Goal: Check status: Check status

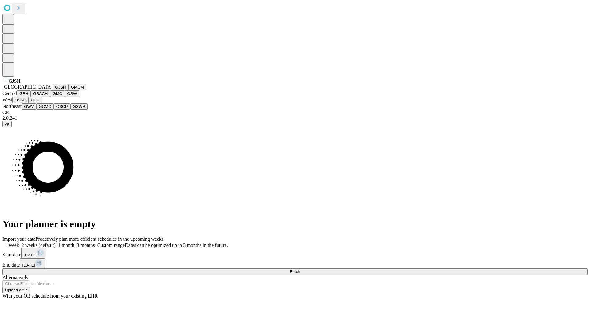
click at [53, 90] on button "GJSH" at bounding box center [61, 87] width 16 height 6
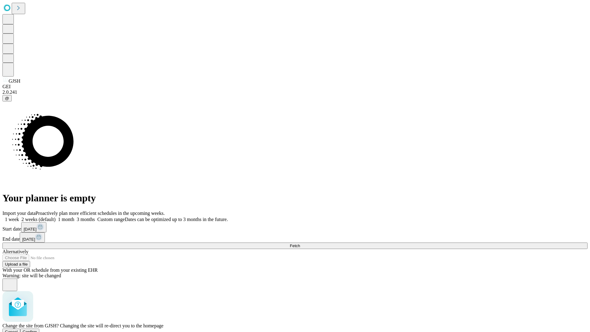
click at [37, 330] on span "Confirm" at bounding box center [30, 332] width 14 height 5
click at [19, 217] on label "1 week" at bounding box center [10, 219] width 17 height 5
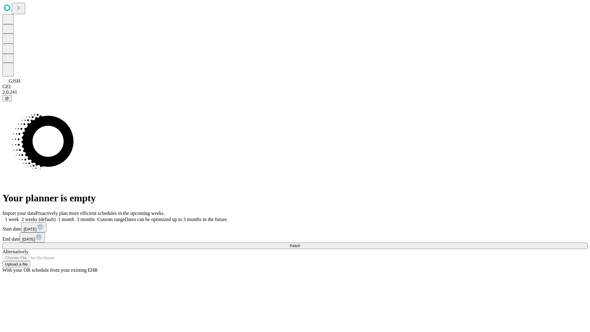
click at [300, 244] on span "Fetch" at bounding box center [295, 246] width 10 height 5
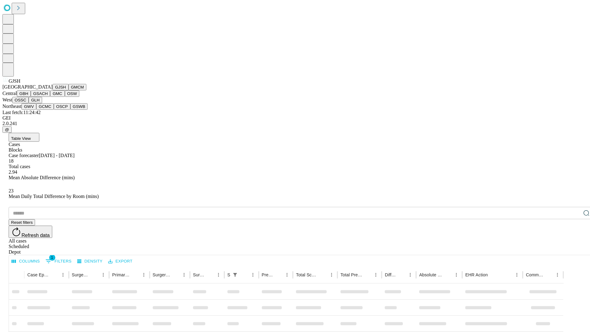
click at [69, 90] on button "GMCM" at bounding box center [78, 87] width 18 height 6
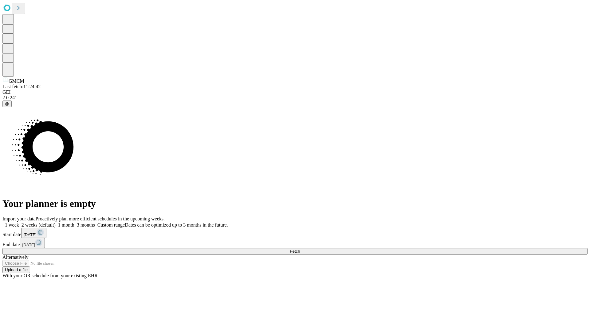
click at [19, 222] on label "1 week" at bounding box center [10, 224] width 17 height 5
click at [300, 249] on span "Fetch" at bounding box center [295, 251] width 10 height 5
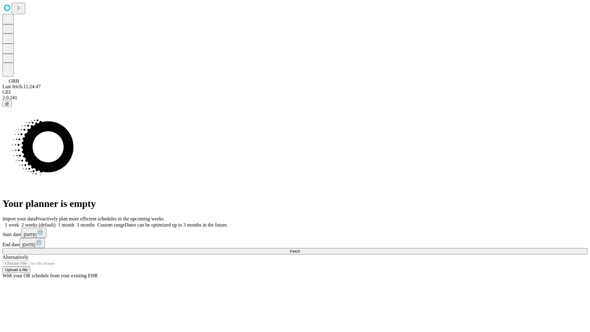
click at [19, 222] on label "1 week" at bounding box center [10, 224] width 17 height 5
click at [300, 249] on span "Fetch" at bounding box center [295, 251] width 10 height 5
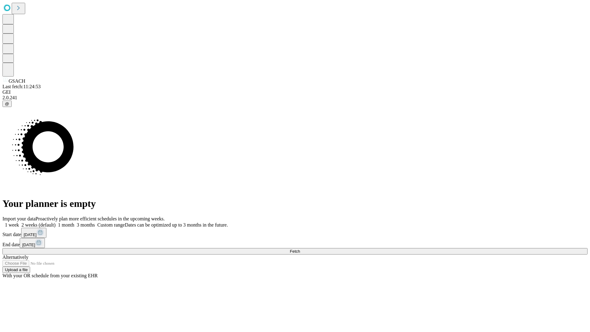
click at [19, 222] on label "1 week" at bounding box center [10, 224] width 17 height 5
click at [300, 249] on span "Fetch" at bounding box center [295, 251] width 10 height 5
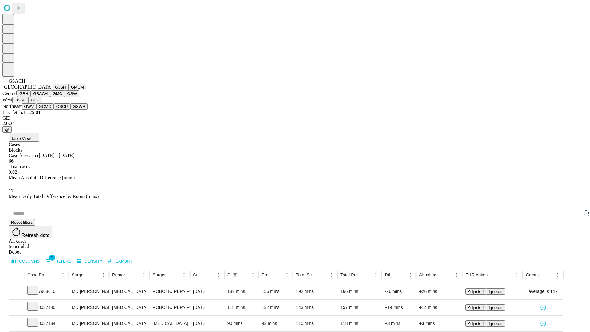
click at [50, 97] on button "GMC" at bounding box center [57, 93] width 14 height 6
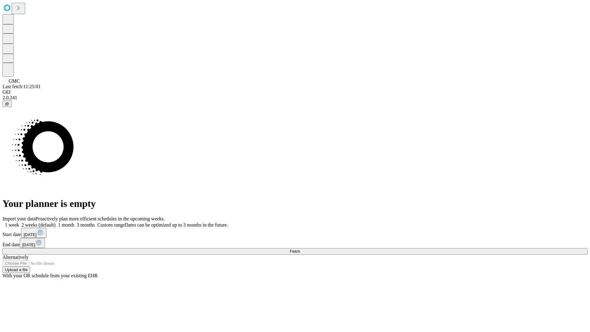
click at [19, 222] on label "1 week" at bounding box center [10, 224] width 17 height 5
click at [300, 249] on span "Fetch" at bounding box center [295, 251] width 10 height 5
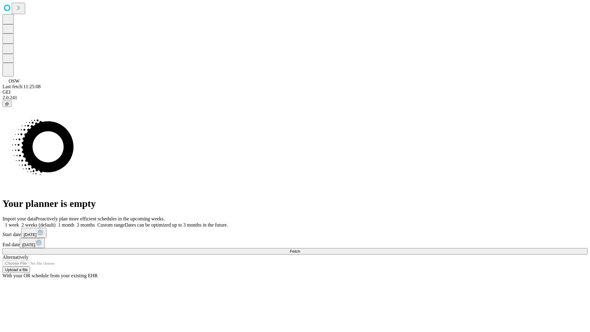
click at [19, 222] on label "1 week" at bounding box center [10, 224] width 17 height 5
click at [300, 249] on span "Fetch" at bounding box center [295, 251] width 10 height 5
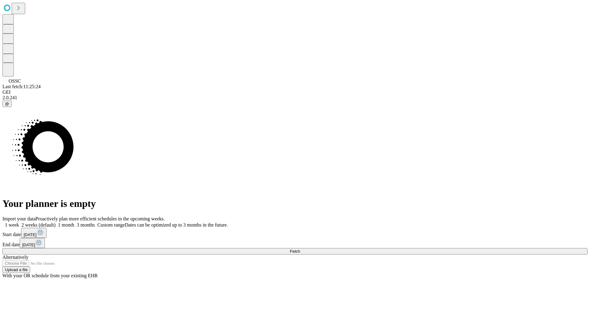
click at [19, 222] on label "1 week" at bounding box center [10, 224] width 17 height 5
click at [300, 249] on span "Fetch" at bounding box center [295, 251] width 10 height 5
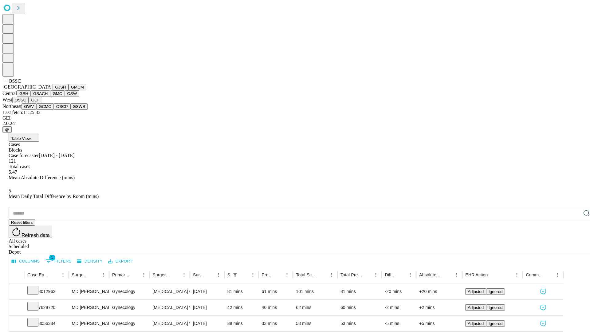
click at [42, 103] on button "GLH" at bounding box center [35, 100] width 13 height 6
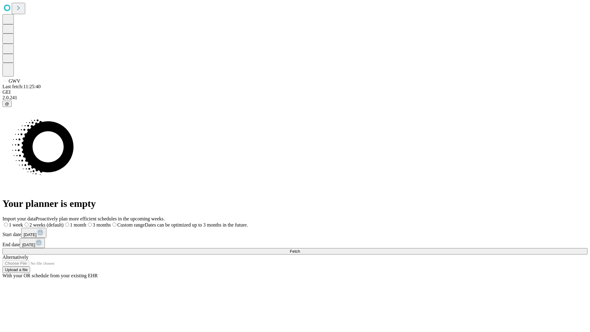
click at [300, 249] on span "Fetch" at bounding box center [295, 251] width 10 height 5
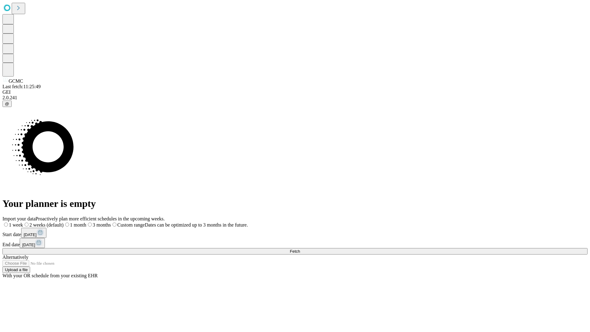
click at [300, 249] on span "Fetch" at bounding box center [295, 251] width 10 height 5
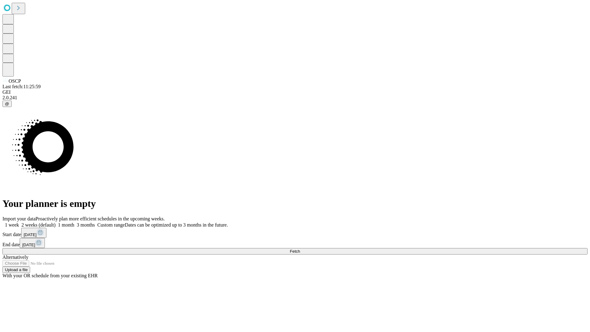
click at [19, 222] on label "1 week" at bounding box center [10, 224] width 17 height 5
click at [300, 249] on span "Fetch" at bounding box center [295, 251] width 10 height 5
